Goal: Task Accomplishment & Management: Use online tool/utility

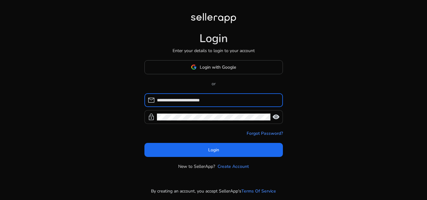
type input "**********"
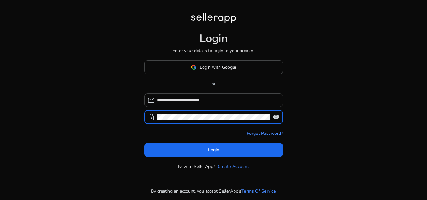
click button "Login" at bounding box center [213, 150] width 138 height 14
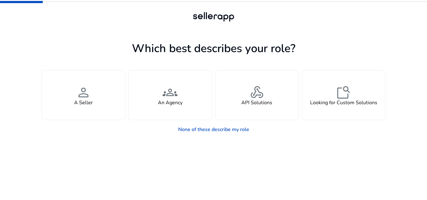
drag, startPoint x: 404, startPoint y: 0, endPoint x: 298, endPoint y: 138, distance: 174.2
click at [298, 138] on app-seller-type "Which best describes your role? You manage your own brand or store and are look…" at bounding box center [214, 119] width 344 height 161
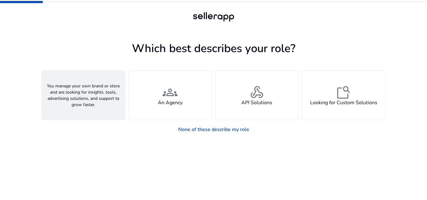
click at [82, 99] on span "person" at bounding box center [83, 92] width 15 height 15
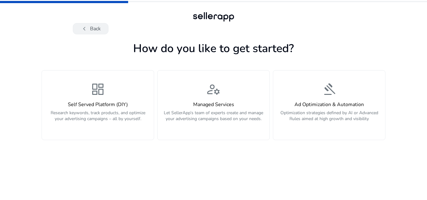
click at [86, 28] on span "chevron_left" at bounding box center [84, 28] width 7 height 7
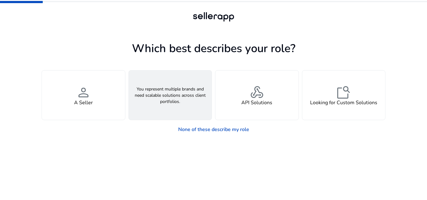
click at [177, 99] on span "groups" at bounding box center [169, 92] width 15 height 15
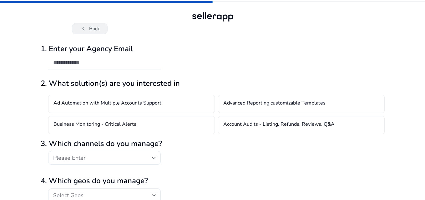
click at [97, 31] on button "chevron_left Back" at bounding box center [90, 28] width 36 height 11
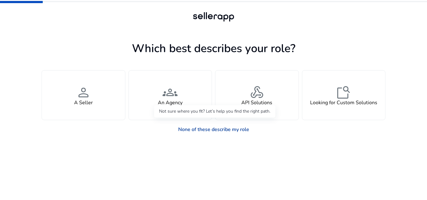
click at [198, 129] on link "None of these describe my role" at bounding box center [213, 129] width 81 height 12
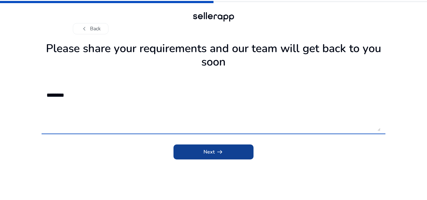
type textarea "********"
click at [250, 147] on span "submit" at bounding box center [213, 152] width 80 height 15
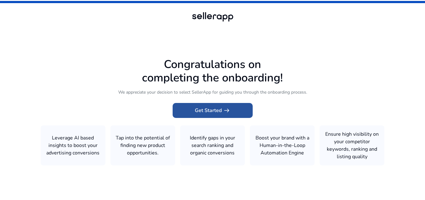
click at [213, 111] on span "Get Started arrow_right_alt" at bounding box center [213, 110] width 36 height 7
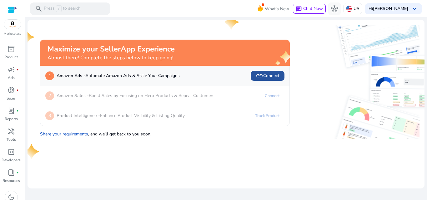
click at [261, 74] on span "link" at bounding box center [259, 75] width 7 height 7
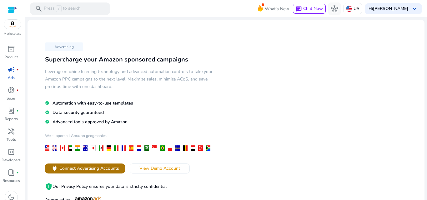
click at [108, 172] on span "Connect Advertising Accounts" at bounding box center [89, 168] width 60 height 7
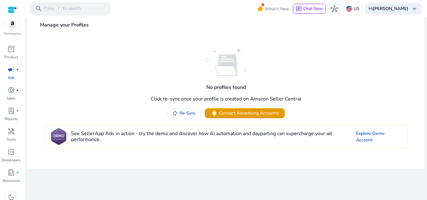
click at [40, 9] on span "search" at bounding box center [38, 8] width 7 height 7
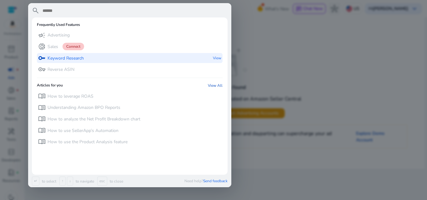
click at [66, 59] on p "Keyword Research" at bounding box center [65, 58] width 36 height 6
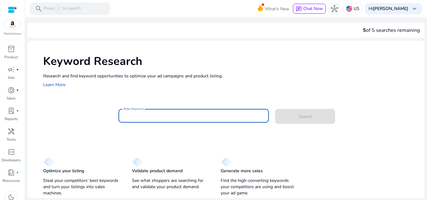
click at [169, 119] on input "Enter Keyword" at bounding box center [193, 115] width 141 height 7
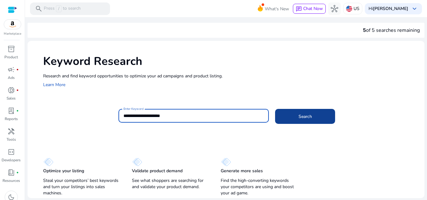
type input "**********"
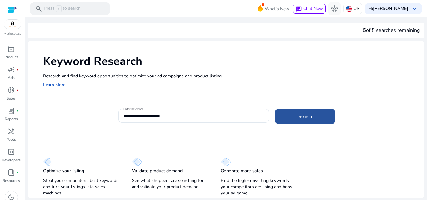
click at [288, 119] on span at bounding box center [305, 116] width 60 height 15
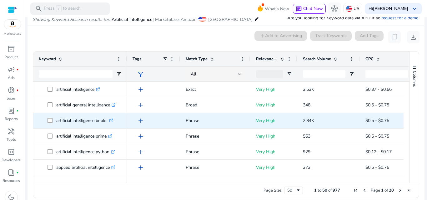
scroll to position [81, 0]
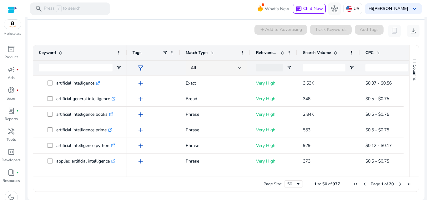
click at [338, 32] on div "add Add to Advertising Track Keywords" at bounding box center [302, 31] width 97 height 12
click at [242, 66] on div "All" at bounding box center [216, 68] width 61 height 15
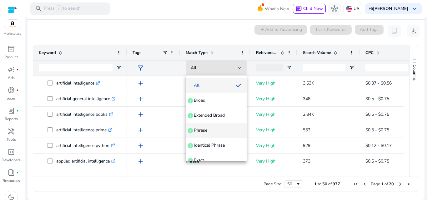
click at [198, 129] on span "Phrase" at bounding box center [200, 130] width 13 height 6
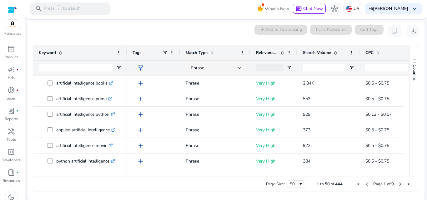
click at [196, 31] on div "0 keyword(s) selected add Add to Advertising Track Keywords Add Tags content_co…" at bounding box center [225, 31] width 387 height 12
click at [59, 53] on span at bounding box center [60, 52] width 5 height 5
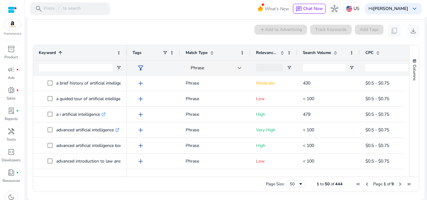
click at [398, 183] on span "Next Page" at bounding box center [399, 184] width 5 height 5
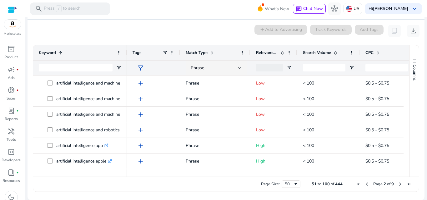
click at [398, 183] on span "Next Page" at bounding box center [399, 184] width 5 height 5
click at [365, 185] on span "Previous Page" at bounding box center [366, 184] width 5 height 5
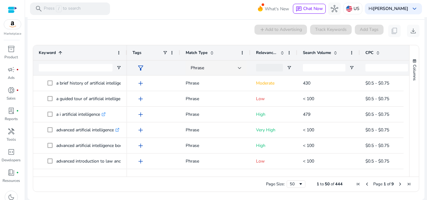
click at [365, 186] on span "Previous Page" at bounding box center [366, 184] width 5 height 5
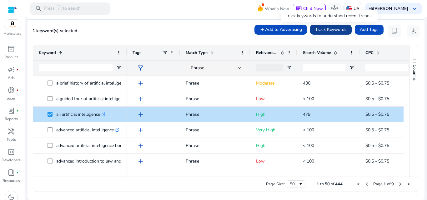
click at [323, 32] on span "Track Keywords" at bounding box center [331, 29] width 32 height 7
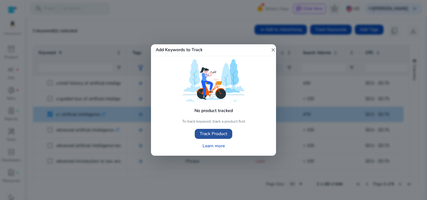
click at [220, 133] on span "Track Product" at bounding box center [213, 134] width 27 height 7
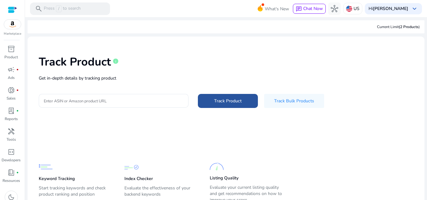
click at [216, 106] on span at bounding box center [228, 100] width 60 height 15
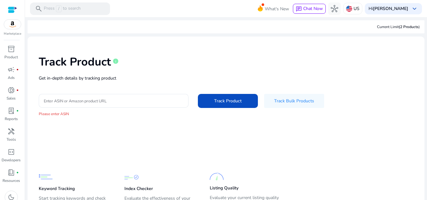
click at [77, 115] on p "Please enter ASIN" at bounding box center [226, 114] width 374 height 6
click at [74, 112] on p "Please enter ASIN" at bounding box center [226, 114] width 374 height 6
click at [290, 103] on span "Track Bulk Products" at bounding box center [294, 101] width 40 height 7
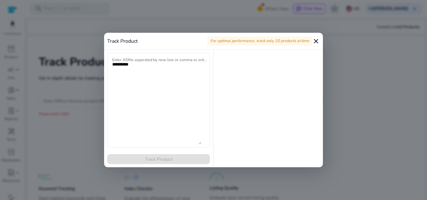
click at [317, 37] on mat-icon "close" at bounding box center [315, 40] width 7 height 7
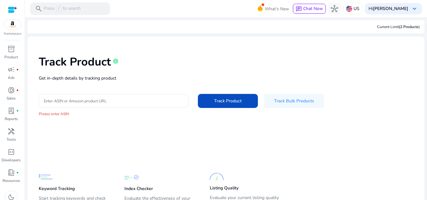
click at [73, 112] on p "Please enter ASIN" at bounding box center [226, 114] width 374 height 6
drag, startPoint x: 85, startPoint y: 112, endPoint x: 107, endPoint y: 102, distance: 24.3
click at [107, 102] on div "Track Product info Get in-depth details by tracking product Enter ASIN or Amazo…" at bounding box center [225, 86] width 387 height 89
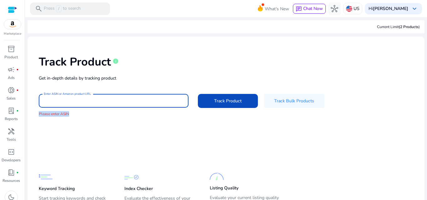
click at [107, 102] on input "Enter ASIN or Amazon product URL" at bounding box center [114, 100] width 140 height 7
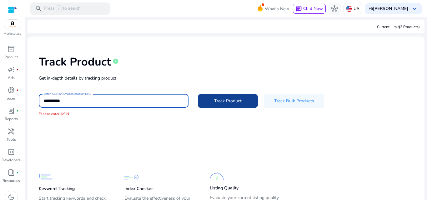
type input "**********"
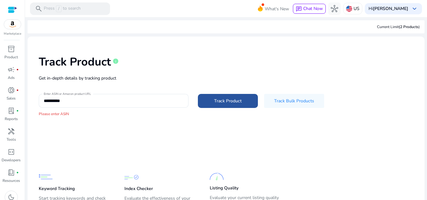
click at [221, 107] on span at bounding box center [228, 100] width 60 height 15
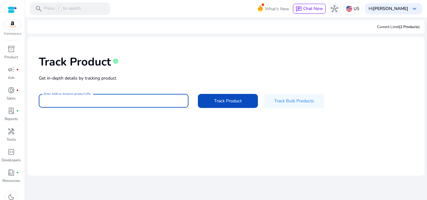
click at [134, 104] on input "Enter ASIN or Amazon product URL" at bounding box center [114, 100] width 140 height 7
type input "*"
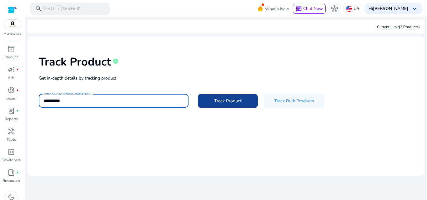
type input "**********"
click at [226, 102] on span "Track Product" at bounding box center [227, 101] width 27 height 7
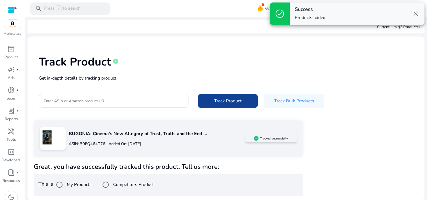
scroll to position [0, 0]
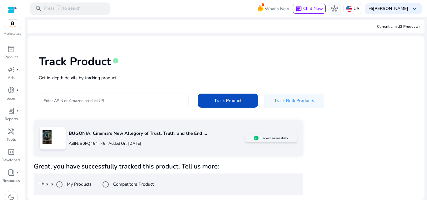
click at [200, 146] on div "ASIN: B0FQ464T76 Added On: September 9, 2025" at bounding box center [157, 144] width 177 height 10
click at [176, 156] on div "BUGONIA: Cinema’s New Allegory of Trust, Truth, and the End ... ASIN: B0FQ464T7…" at bounding box center [168, 138] width 269 height 36
click at [216, 99] on span "Track Product" at bounding box center [227, 100] width 27 height 7
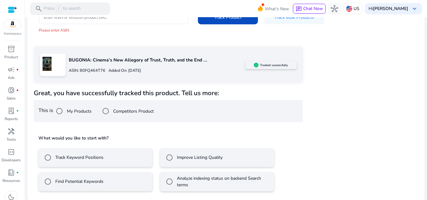
scroll to position [84, 0]
click at [97, 157] on label "Track Keyword Positions" at bounding box center [78, 157] width 49 height 7
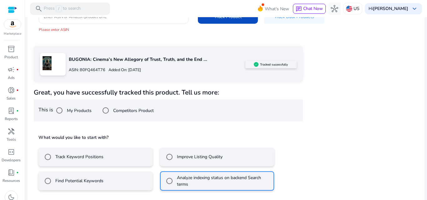
click at [73, 158] on label "Track Keyword Positions" at bounding box center [78, 157] width 49 height 7
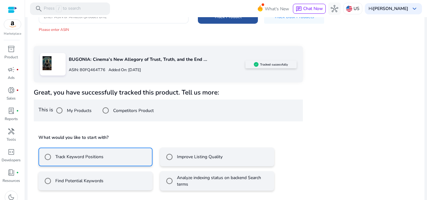
click at [213, 22] on span at bounding box center [228, 16] width 60 height 15
click at [215, 21] on span at bounding box center [228, 16] width 60 height 15
click at [152, 30] on p "Please enter ASIN" at bounding box center [226, 30] width 374 height 6
click at [145, 49] on div "BUGONIA: Cinema’s New Allegory of Trust, Truth, and the End ... ASIN: B0FQ464T7…" at bounding box center [168, 64] width 269 height 36
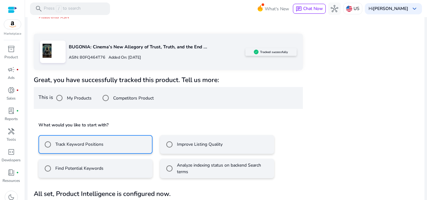
scroll to position [112, 0]
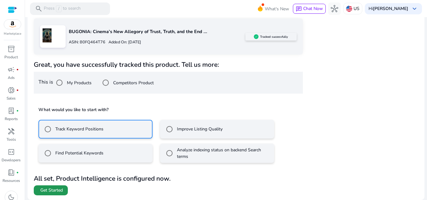
click at [47, 188] on span "Get Started" at bounding box center [51, 190] width 22 height 6
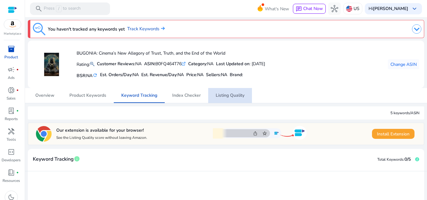
click at [226, 92] on span "Listing Quality" at bounding box center [230, 95] width 29 height 15
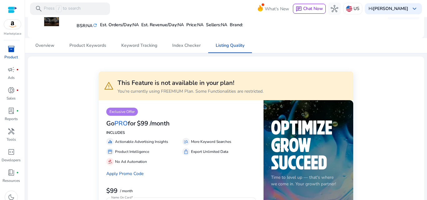
scroll to position [62, 0]
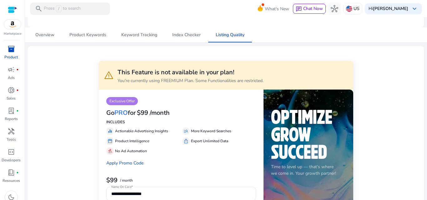
scroll to position [0, 0]
